Goal: Find specific page/section: Find specific page/section

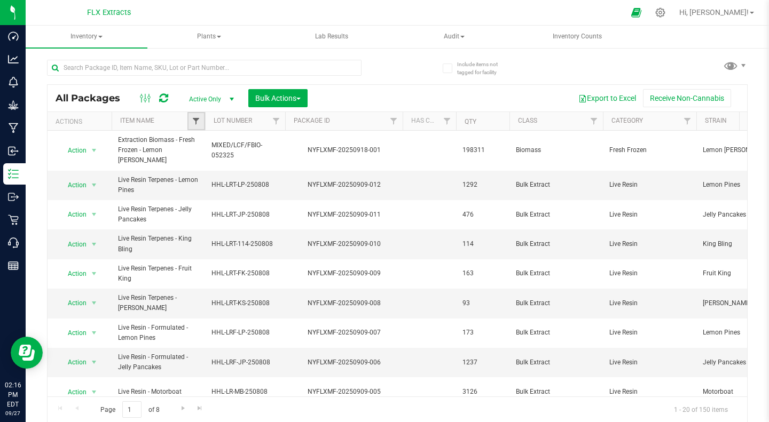
click at [197, 125] on span "Filter" at bounding box center [196, 121] width 9 height 9
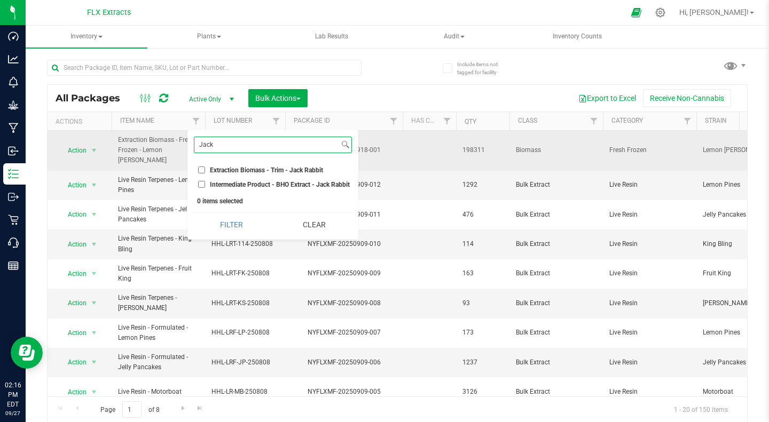
drag, startPoint x: 234, startPoint y: 142, endPoint x: 148, endPoint y: 137, distance: 85.6
click at [148, 137] on body "Dashboard Analytics Monitoring Grow Manufacturing Inbound Inventory Outbound Re…" at bounding box center [384, 211] width 769 height 422
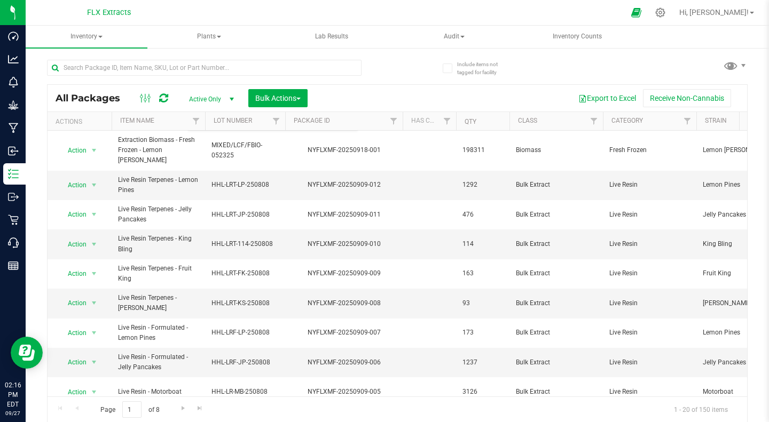
click at [403, 75] on div "All Packages Active Only Active Only Lab Samples Locked All Bulk Actions Add to…" at bounding box center [397, 236] width 701 height 373
click at [197, 122] on span "Filter" at bounding box center [196, 121] width 9 height 9
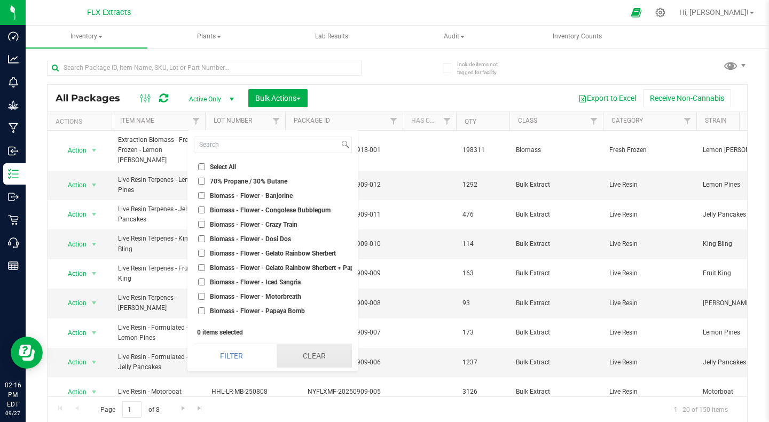
click at [305, 356] on button "Clear" at bounding box center [314, 355] width 75 height 23
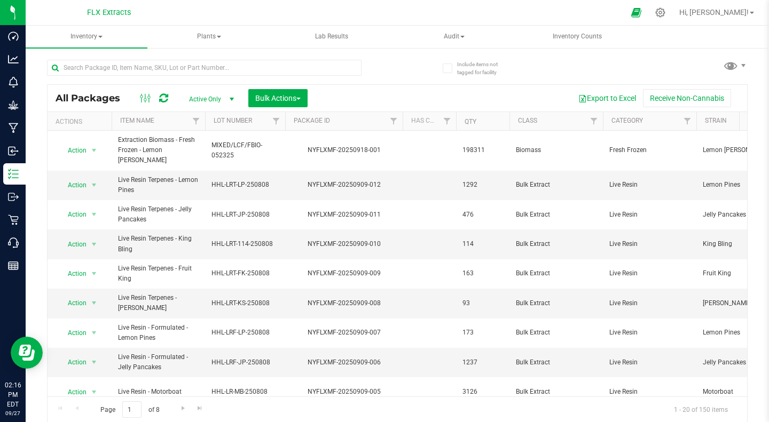
click at [398, 67] on div "All Packages Active Only Active Only Lab Samples Locked All Bulk Actions Add to…" at bounding box center [397, 236] width 701 height 373
click at [281, 122] on link "Filter" at bounding box center [277, 121] width 18 height 18
click at [415, 98] on div "Export to Excel Receive Non-Cannabis" at bounding box center [527, 98] width 423 height 18
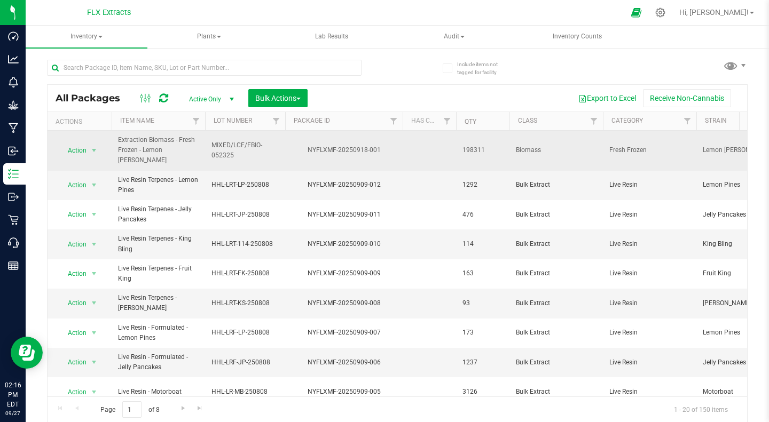
scroll to position [0, 11]
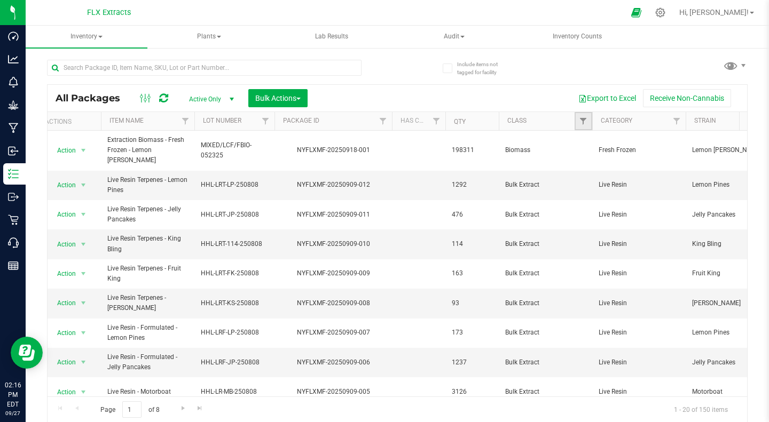
click at [587, 121] on link "Filter" at bounding box center [584, 121] width 18 height 18
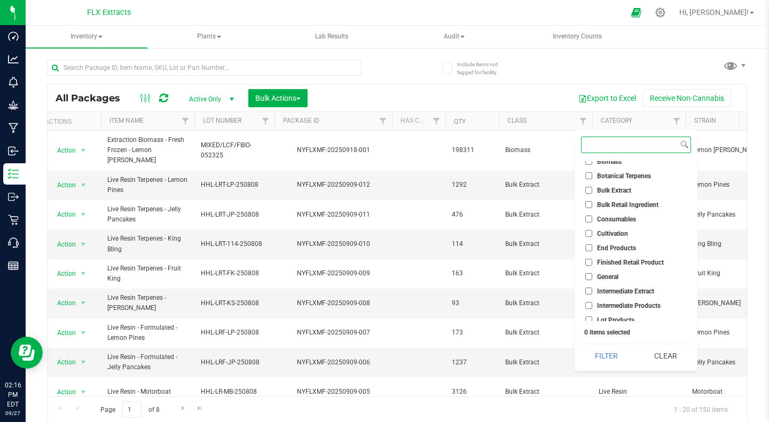
scroll to position [0, 0]
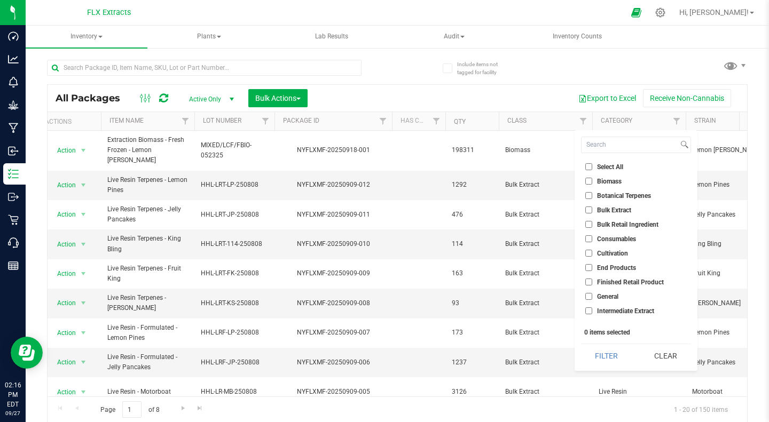
click at [594, 179] on label "Biomass" at bounding box center [603, 181] width 36 height 7
click at [592, 179] on input "Biomass" at bounding box center [588, 181] width 7 height 7
checkbox input "true"
click at [624, 368] on button "Filter" at bounding box center [606, 355] width 51 height 23
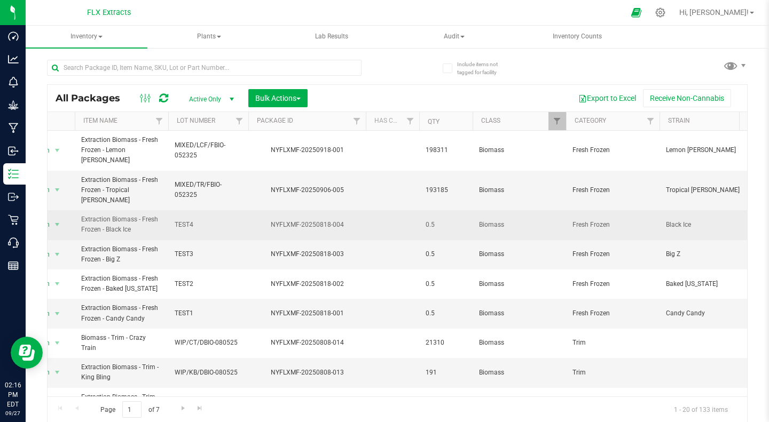
scroll to position [0, 26]
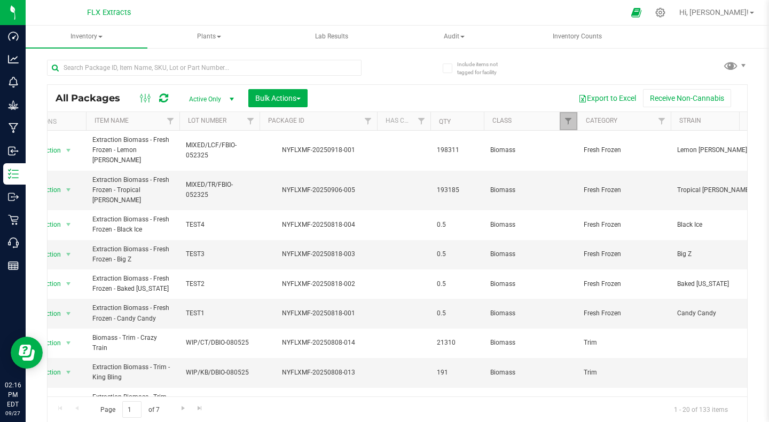
click at [574, 115] on link "Filter" at bounding box center [569, 121] width 18 height 18
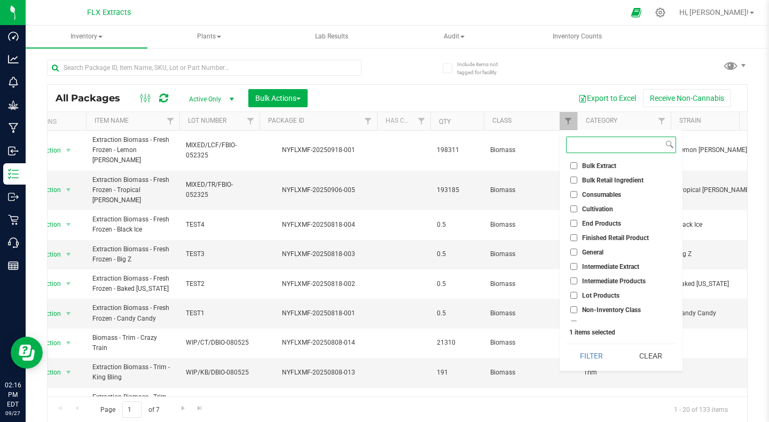
scroll to position [53, 0]
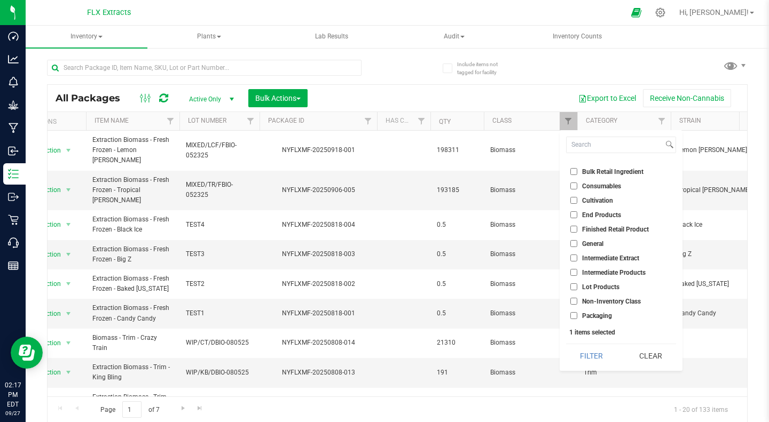
click at [531, 85] on div "All Packages Active Only Active Only Lab Samples Locked All Bulk Actions Add to…" at bounding box center [398, 98] width 700 height 27
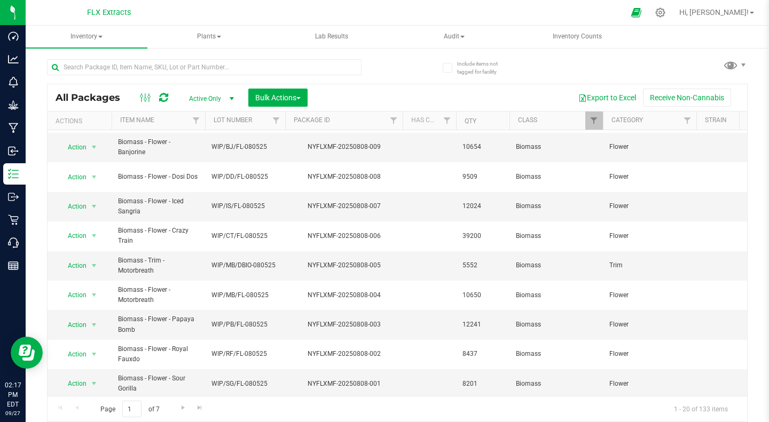
scroll to position [0, 0]
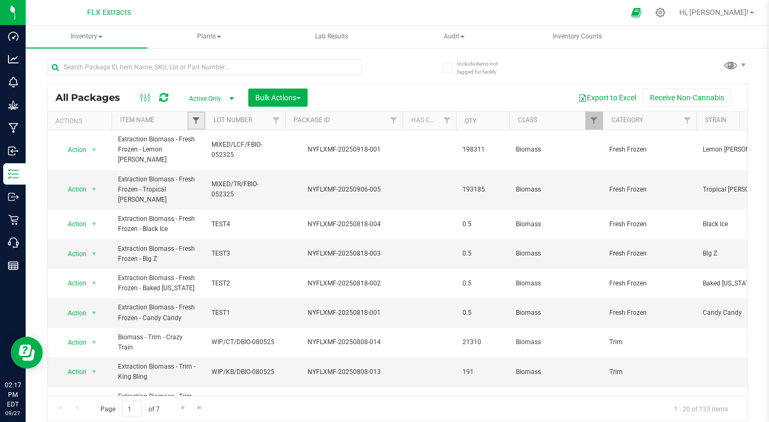
click at [195, 121] on span "Filter" at bounding box center [196, 120] width 9 height 9
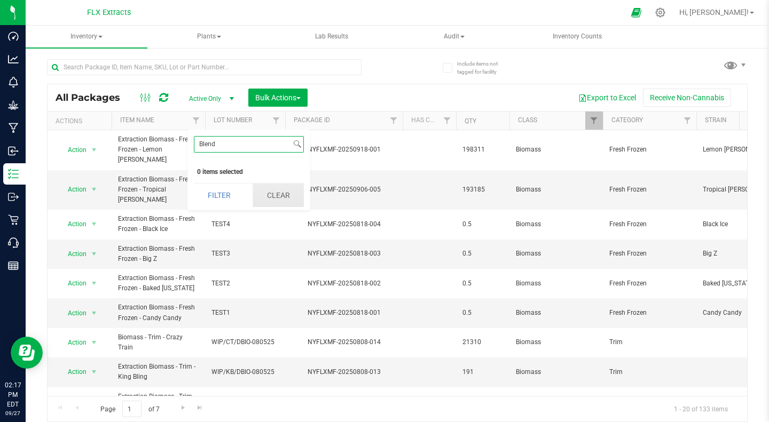
type input "Blend"
click at [262, 186] on button "Clear" at bounding box center [278, 195] width 51 height 23
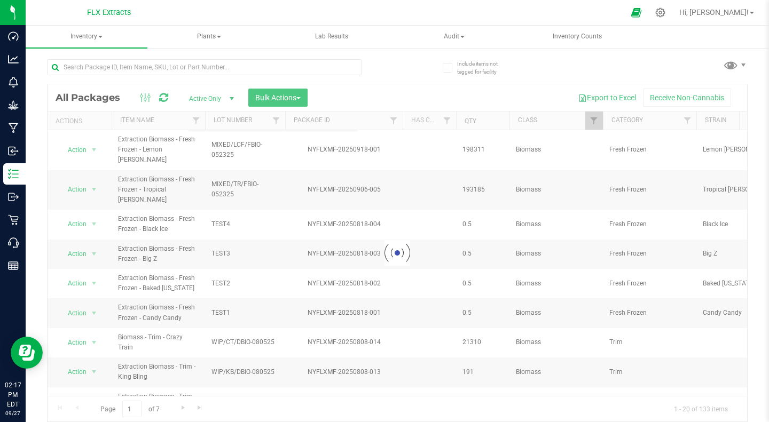
checkbox input "true"
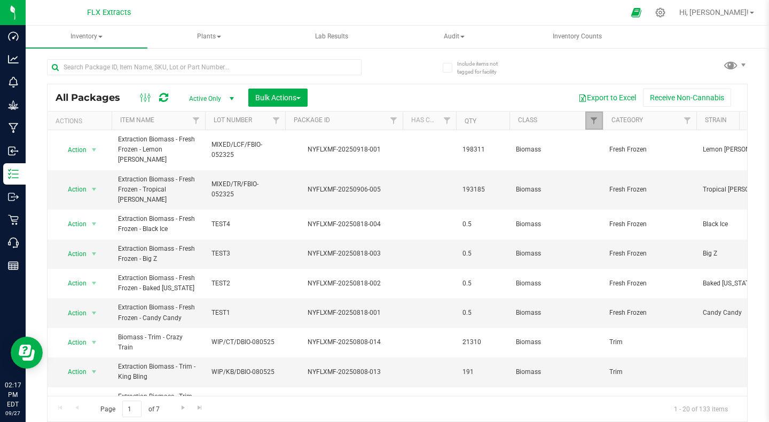
click at [585, 121] on link "Filter" at bounding box center [594, 121] width 18 height 18
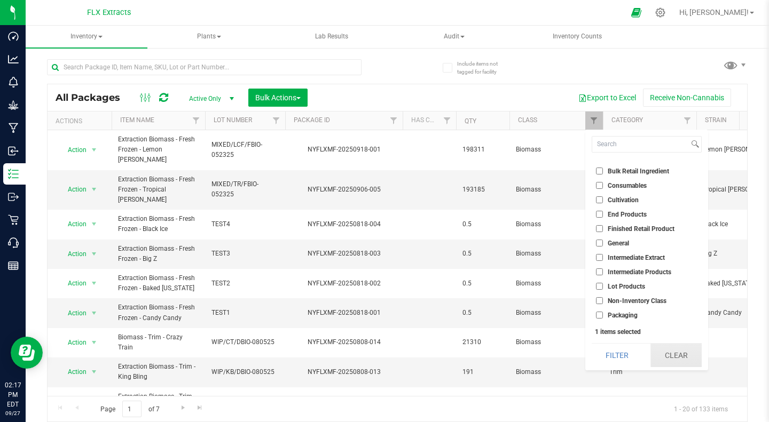
click at [679, 358] on button "Clear" at bounding box center [675, 355] width 51 height 23
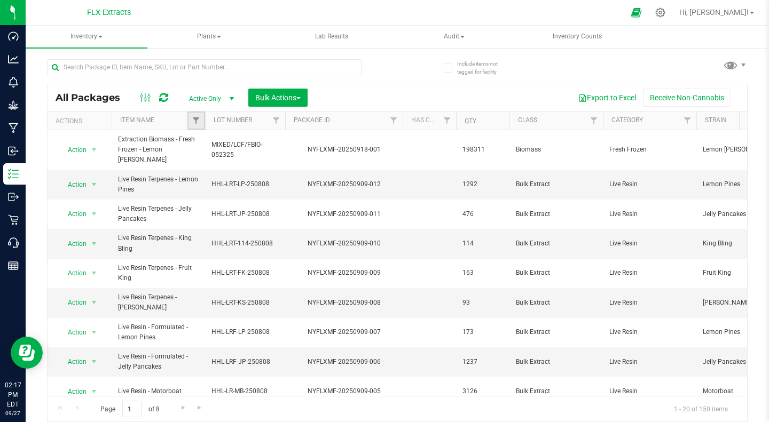
click at [202, 120] on link "Filter" at bounding box center [196, 121] width 18 height 18
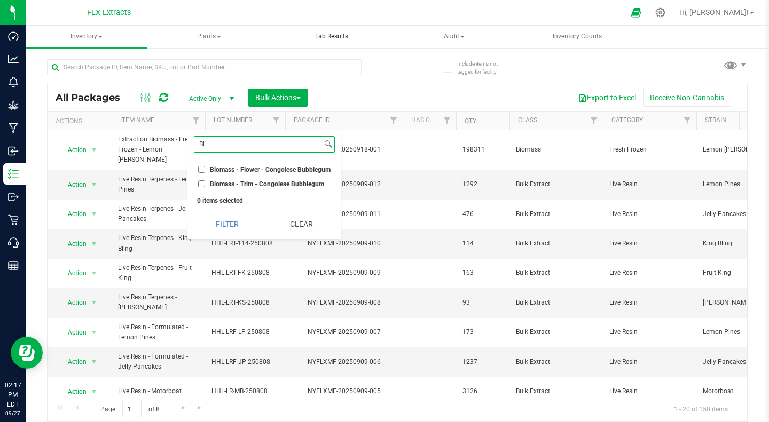
type input "B"
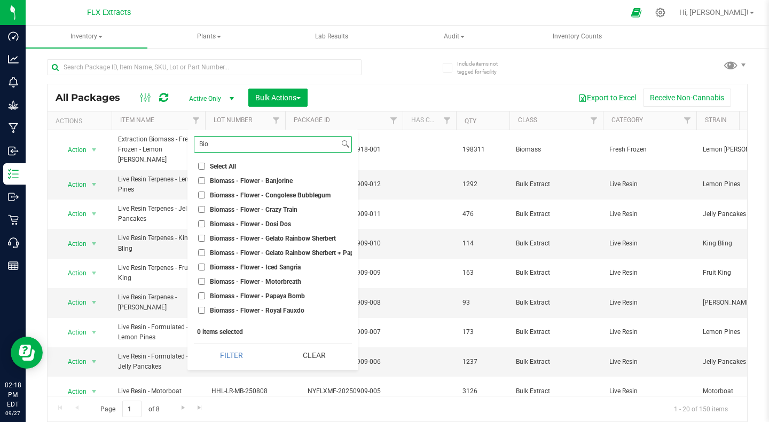
type input "Bio"
click at [380, 80] on div at bounding box center [222, 67] width 350 height 34
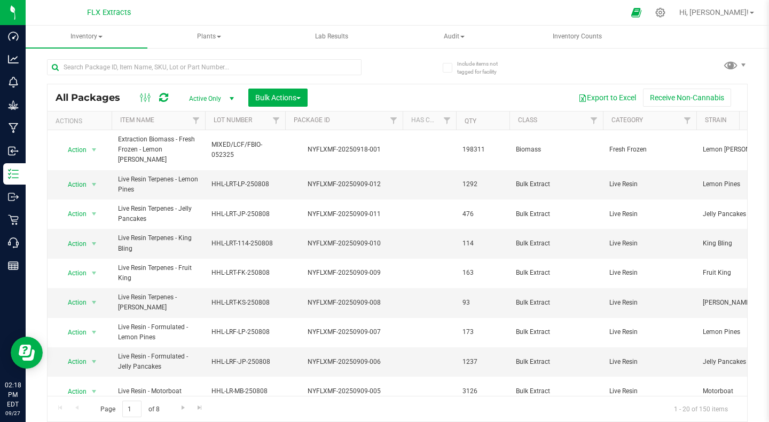
click at [478, 122] on th "Qty" at bounding box center [482, 121] width 53 height 19
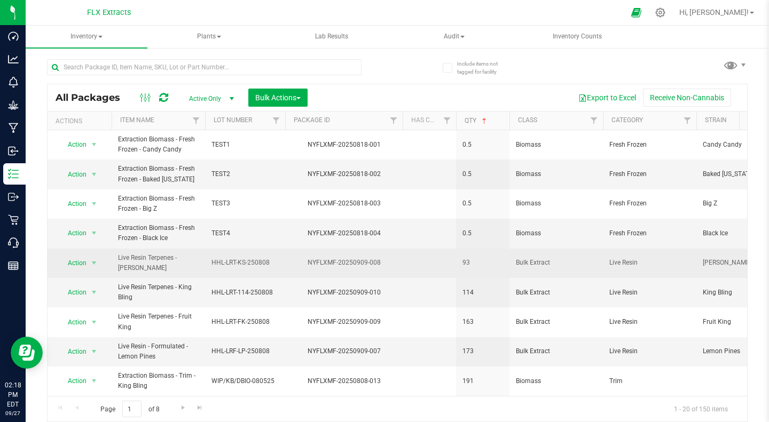
scroll to position [328, 0]
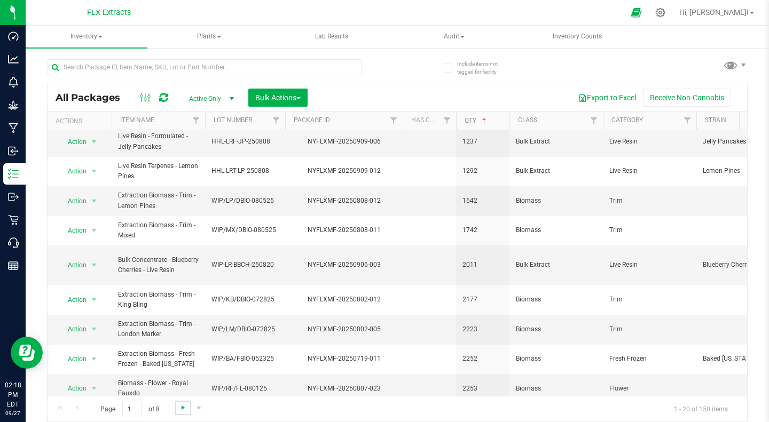
click at [180, 408] on span "Go to the next page" at bounding box center [183, 408] width 9 height 9
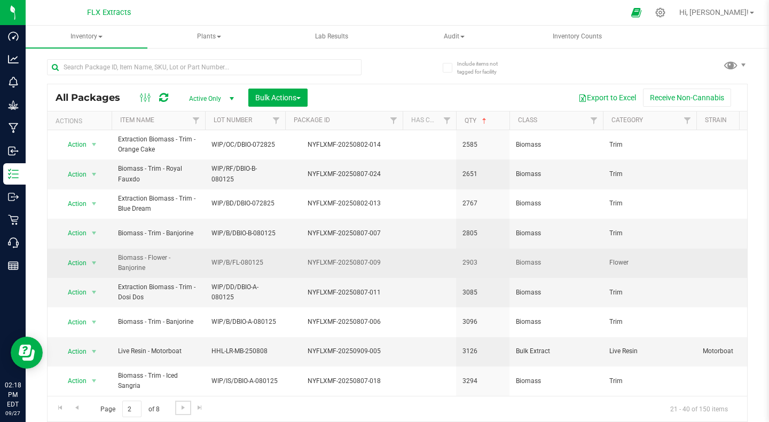
scroll to position [339, 0]
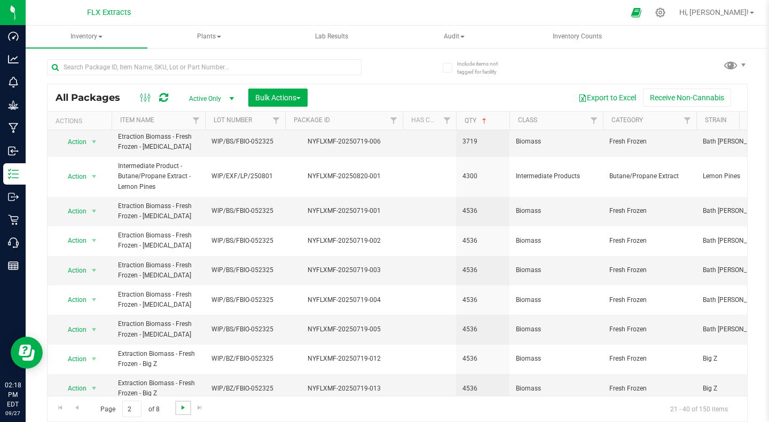
click at [182, 409] on span "Go to the next page" at bounding box center [183, 408] width 9 height 9
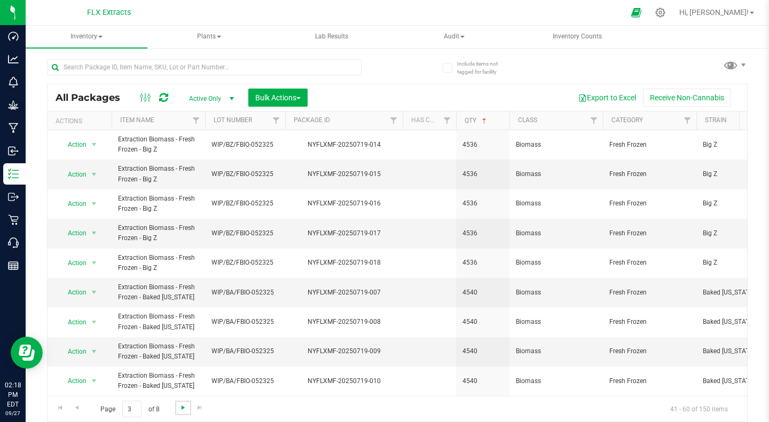
click at [181, 411] on span "Go to the next page" at bounding box center [183, 408] width 9 height 9
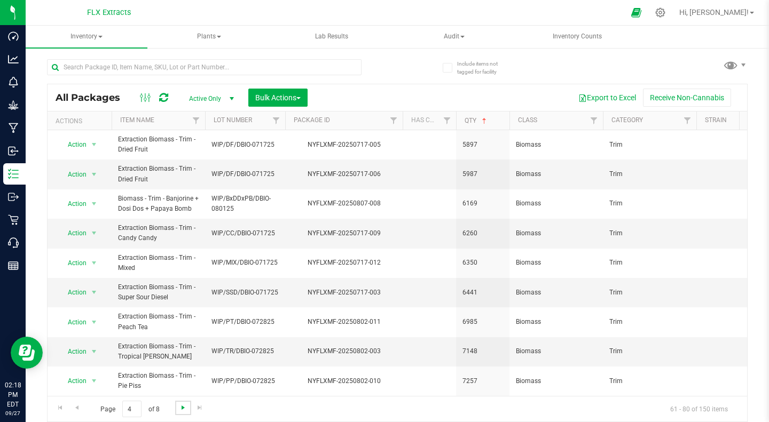
click at [181, 411] on span "Go to the next page" at bounding box center [183, 408] width 9 height 9
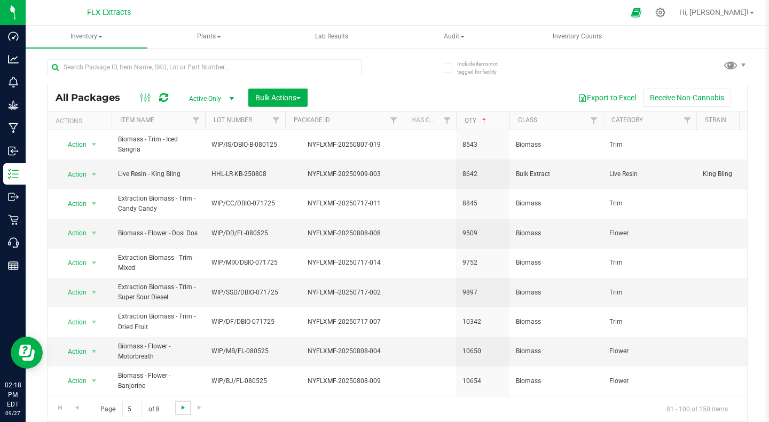
click at [181, 411] on span "Go to the next page" at bounding box center [183, 408] width 9 height 9
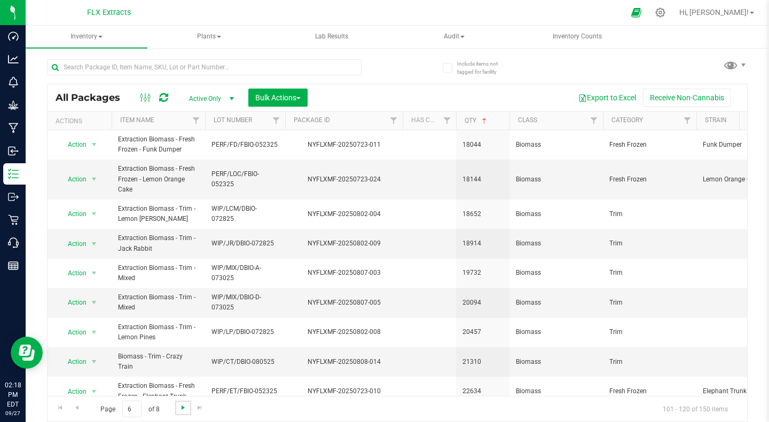
click at [181, 411] on span "Go to the next page" at bounding box center [183, 408] width 9 height 9
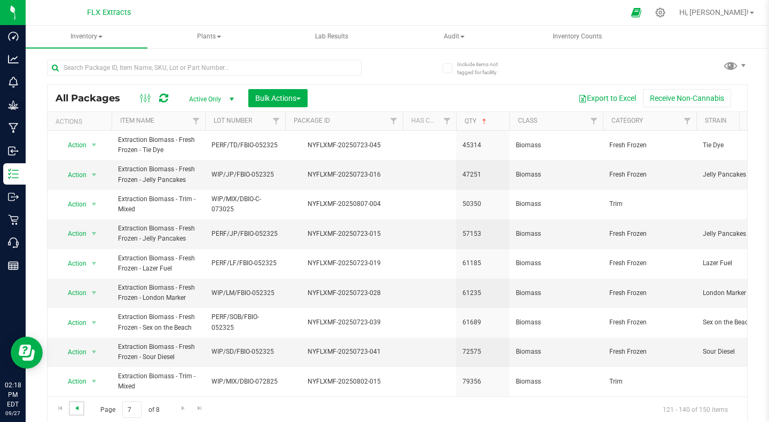
click at [76, 408] on span "Go to the previous page" at bounding box center [77, 408] width 9 height 9
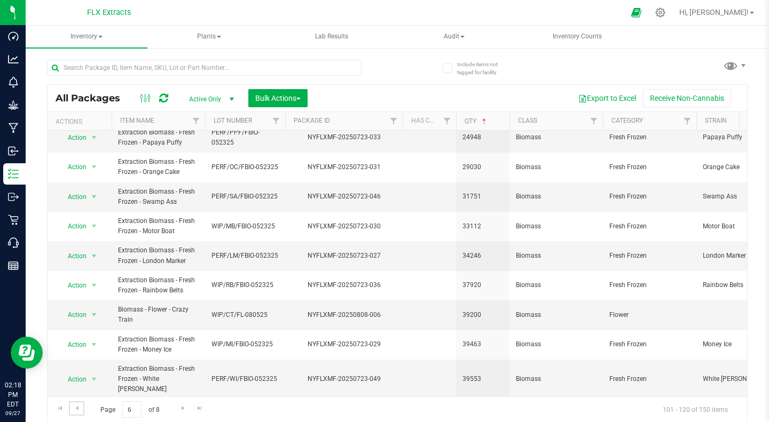
scroll to position [1, 0]
